Goal: Information Seeking & Learning: Check status

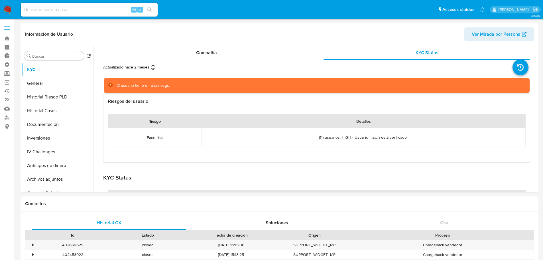
select select "10"
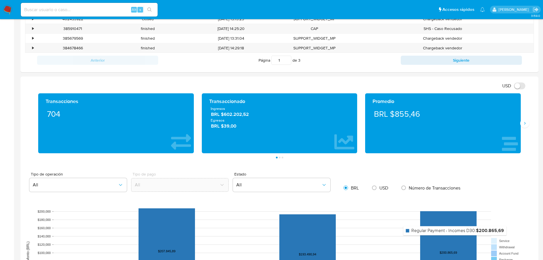
scroll to position [285, 0]
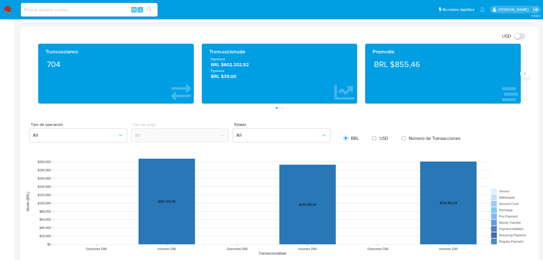
click at [524, 77] on button "Siguiente" at bounding box center [524, 73] width 9 height 9
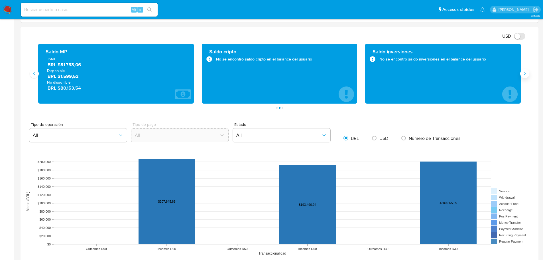
click at [524, 77] on button "Siguiente" at bounding box center [524, 73] width 9 height 9
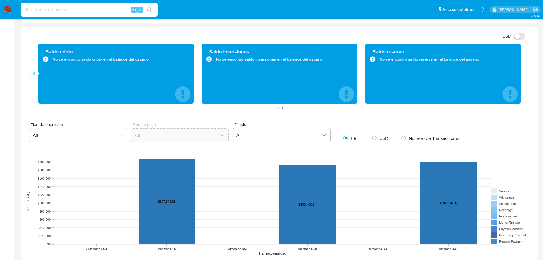
click at [95, 9] on input at bounding box center [89, 9] width 137 height 7
type input "2412709688"
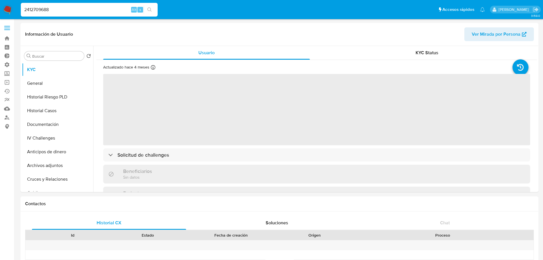
select select "10"
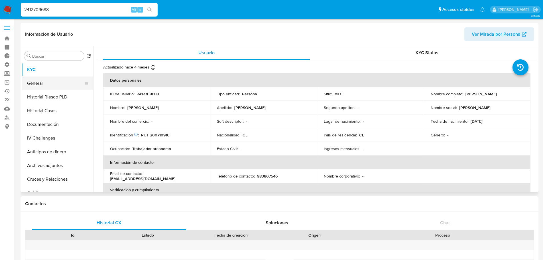
click at [50, 80] on button "General" at bounding box center [55, 83] width 67 height 14
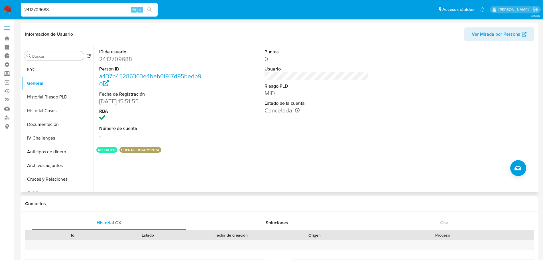
drag, startPoint x: 386, startPoint y: 111, endPoint x: 361, endPoint y: 108, distance: 25.2
drag, startPoint x: 344, startPoint y: 111, endPoint x: 312, endPoint y: 112, distance: 32.5
drag, startPoint x: 314, startPoint y: 110, endPoint x: 370, endPoint y: 111, distance: 56.2
click at [108, 150] on button "REPORTED" at bounding box center [107, 150] width 18 height 2
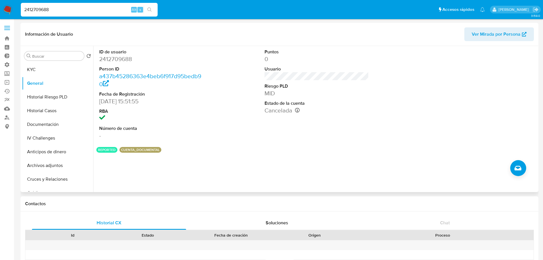
click at [108, 150] on button "REPORTED" at bounding box center [107, 150] width 18 height 2
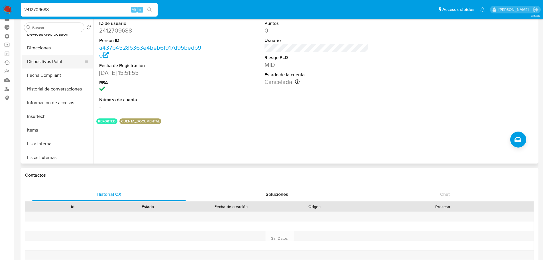
scroll to position [228, 0]
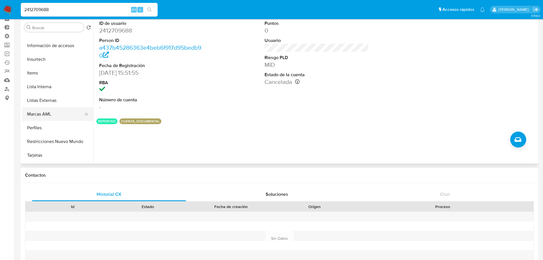
click at [44, 116] on button "Marcas AML" at bounding box center [55, 114] width 67 height 14
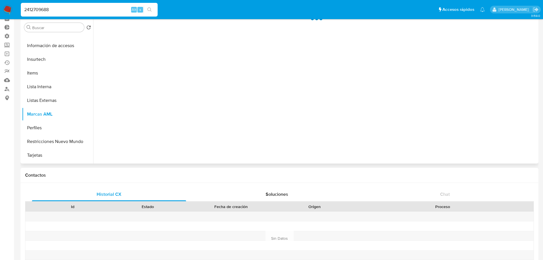
scroll to position [0, 0]
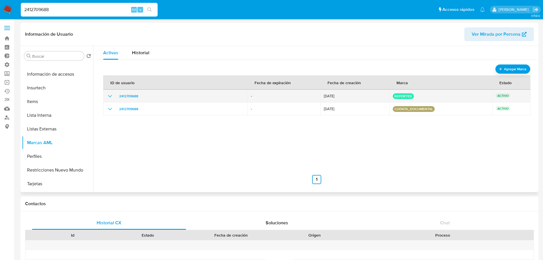
click at [113, 96] on div "2412709688" at bounding box center [175, 96] width 137 height 7
click at [111, 95] on icon "show_hidden_detail_by_id_2412709688" at bounding box center [110, 96] width 7 height 7
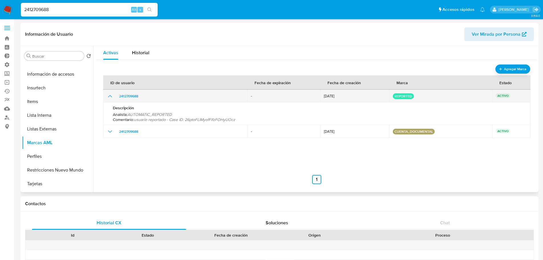
click at [107, 97] on icon "show_hidden_detail_by_id_2412709688" at bounding box center [110, 96] width 7 height 7
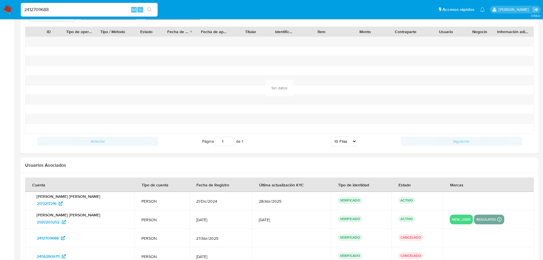
scroll to position [532, 0]
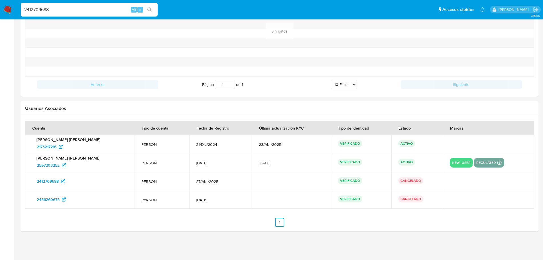
drag, startPoint x: 56, startPoint y: 200, endPoint x: 70, endPoint y: 220, distance: 23.6
click at [70, 220] on ul "Anterior 1 Siguiente" at bounding box center [279, 222] width 509 height 9
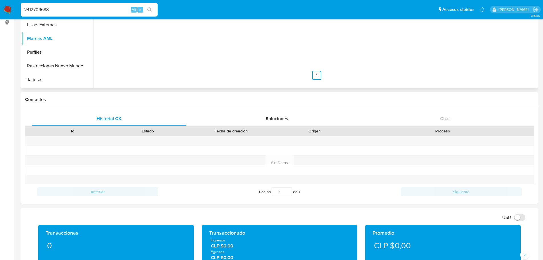
scroll to position [0, 0]
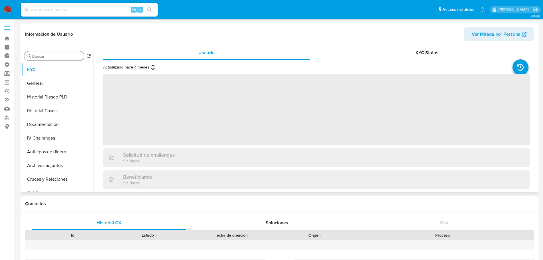
click at [48, 55] on input "Buscar" at bounding box center [57, 56] width 50 height 5
type input "aml"
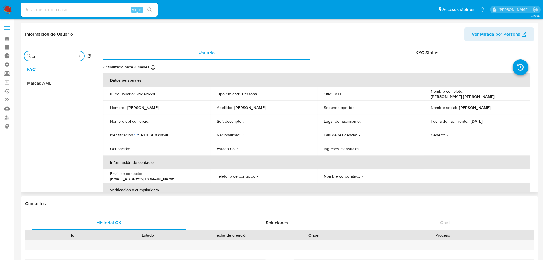
select select "10"
type input "aml"
click at [56, 87] on button "Marcas AML" at bounding box center [57, 83] width 71 height 14
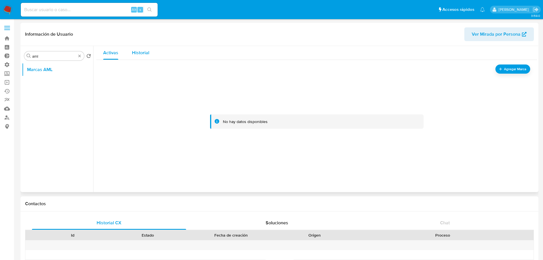
click at [133, 58] on div "Historial" at bounding box center [140, 53] width 17 height 14
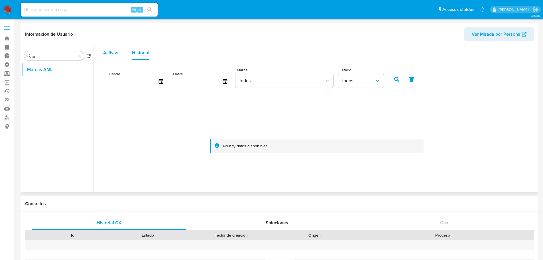
click at [105, 54] on span "Activas" at bounding box center [110, 52] width 15 height 7
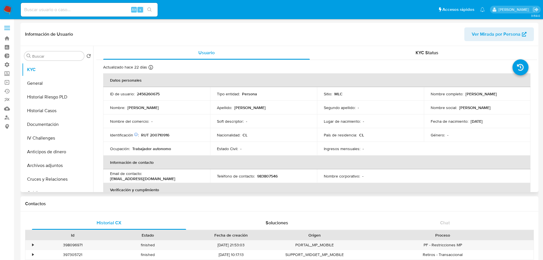
select select "10"
click at [60, 59] on input "Buscar" at bounding box center [57, 56] width 50 height 5
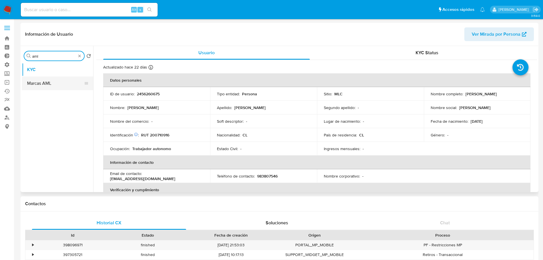
type input "aml"
click at [46, 80] on button "Marcas AML" at bounding box center [55, 83] width 67 height 14
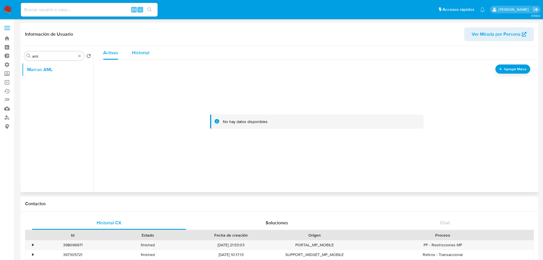
click at [141, 54] on span "Historial" at bounding box center [140, 52] width 17 height 7
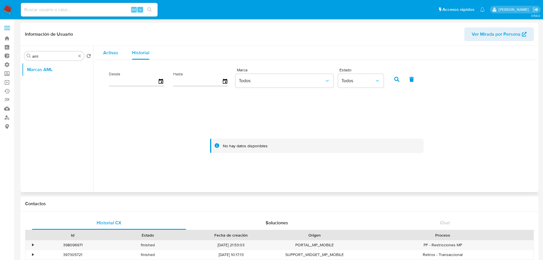
click at [108, 55] on span "Activas" at bounding box center [110, 52] width 15 height 7
